Goal: Check status: Check status

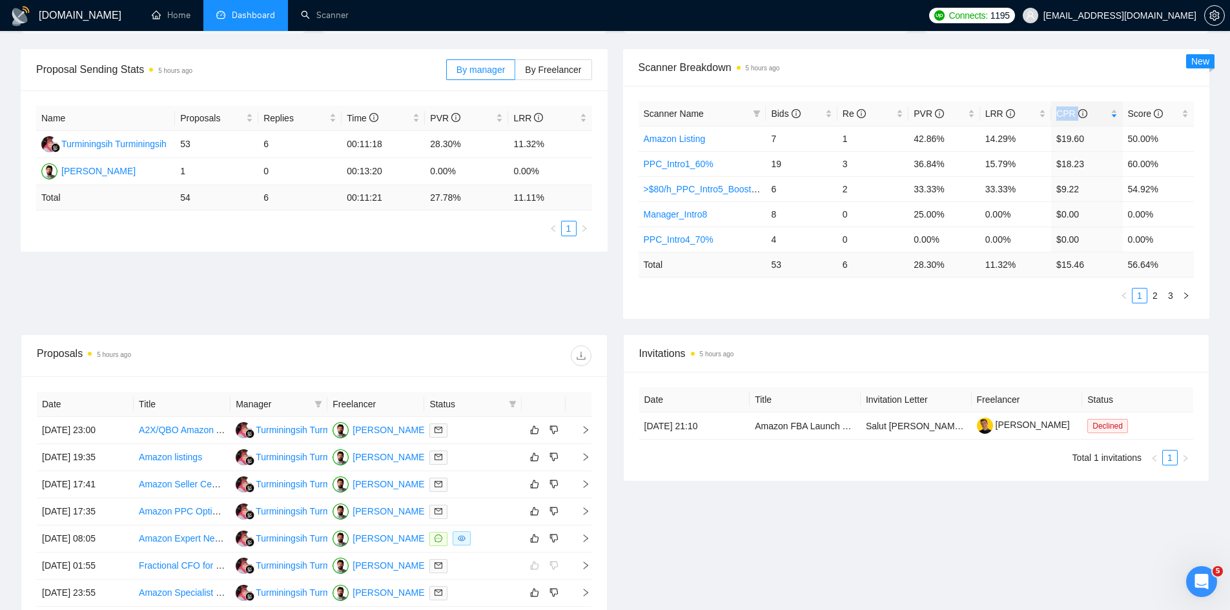
scroll to position [194, 0]
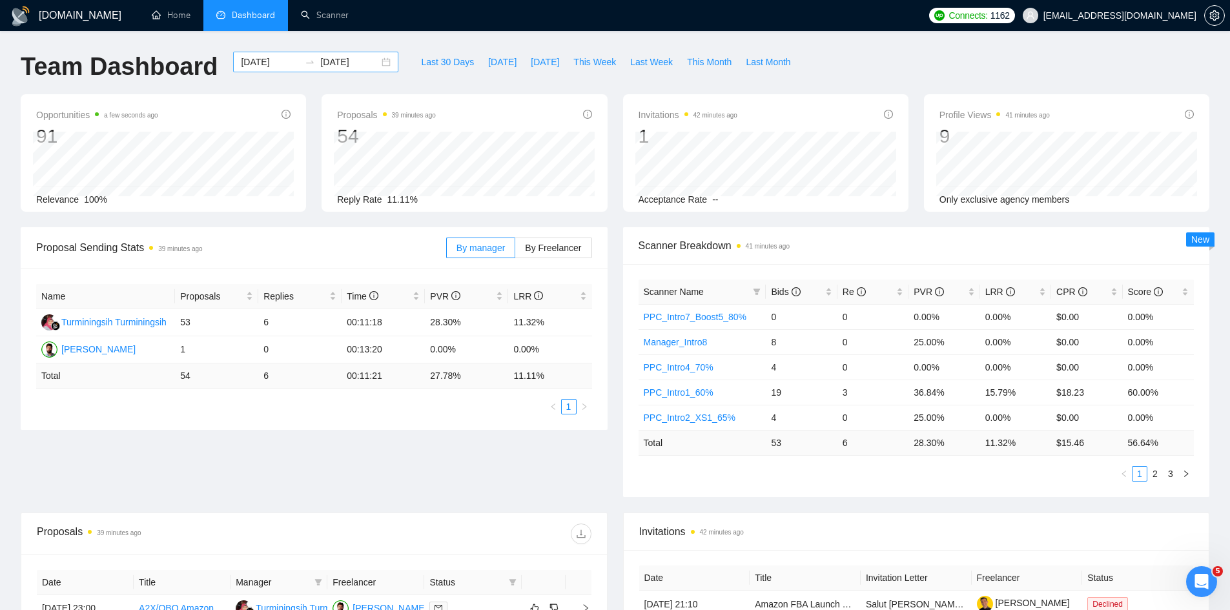
click at [358, 62] on input "[DATE]" at bounding box center [349, 62] width 59 height 14
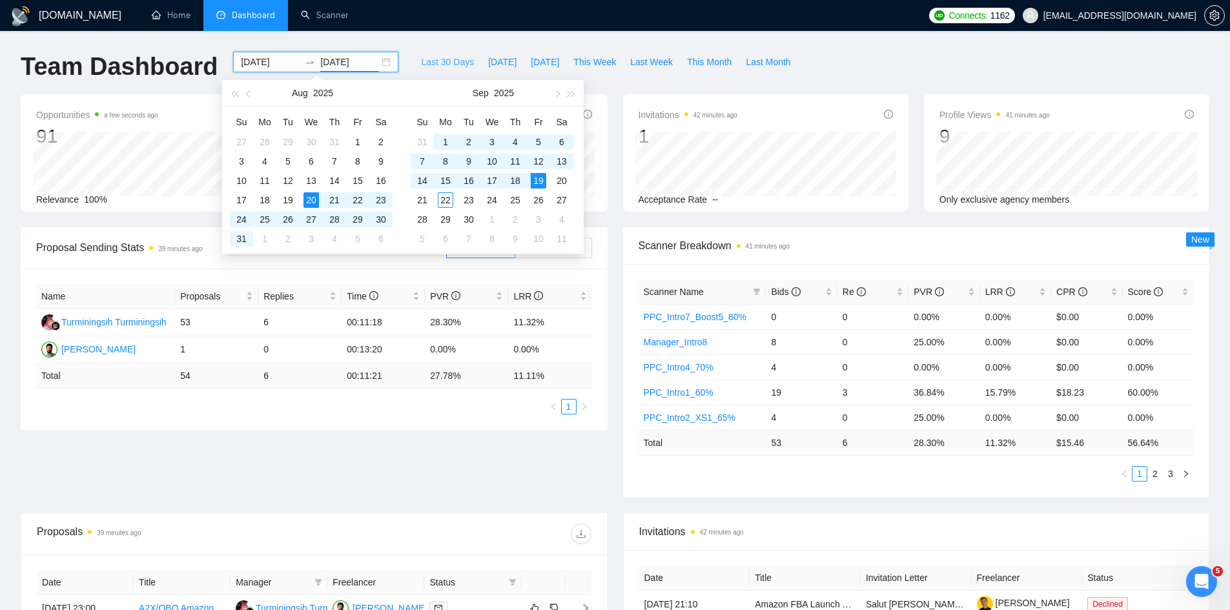
click at [434, 63] on span "Last 30 Days" at bounding box center [447, 62] width 53 height 14
type input "[DATE]"
